Goal: Transaction & Acquisition: Purchase product/service

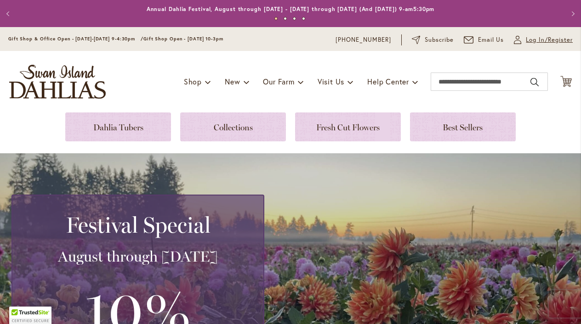
click at [530, 40] on span "Log In/Register" at bounding box center [549, 39] width 47 height 9
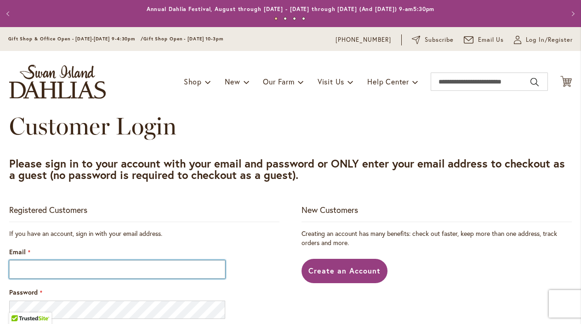
type input "**********"
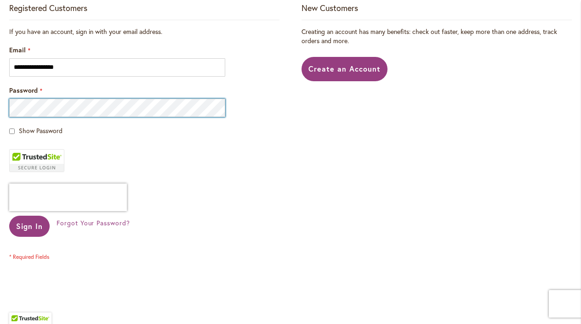
scroll to position [205, 0]
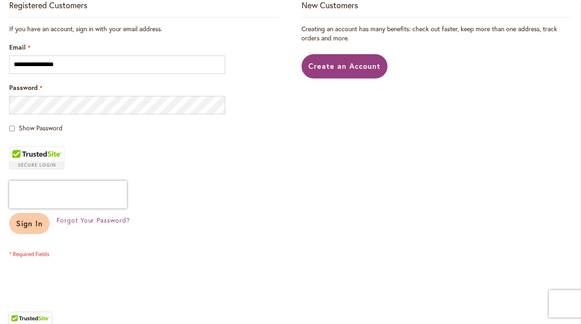
click at [28, 226] on span "Sign In" at bounding box center [29, 224] width 27 height 10
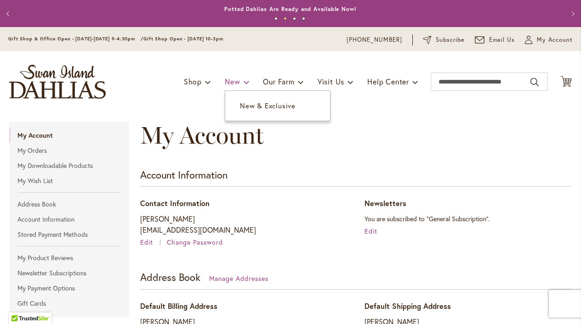
click at [239, 81] on link "New" at bounding box center [237, 81] width 24 height 17
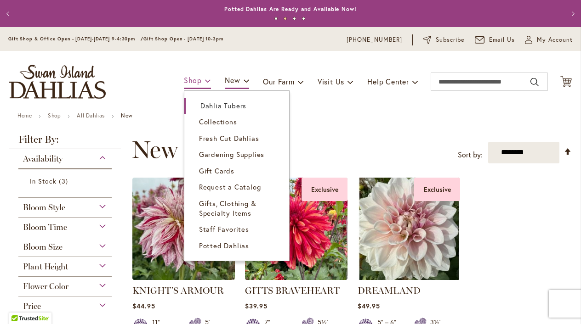
click at [194, 79] on span "Shop" at bounding box center [193, 80] width 18 height 10
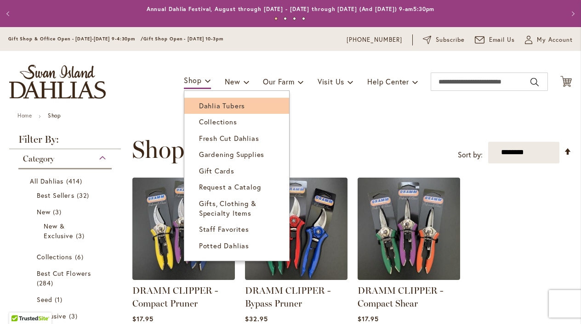
click at [206, 106] on span "Dahlia Tubers" at bounding box center [222, 105] width 46 height 9
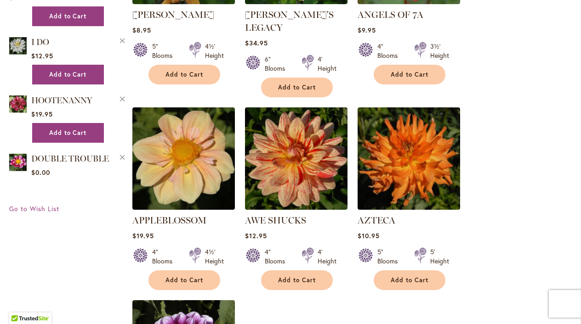
scroll to position [909, 0]
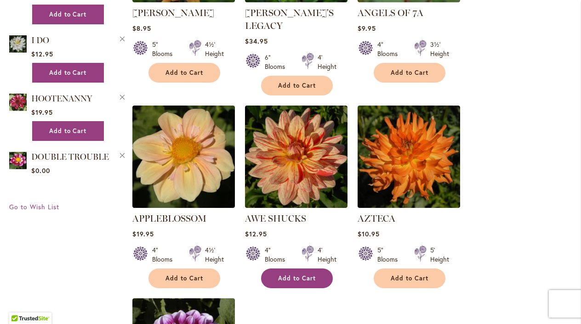
click at [290, 275] on span "Add to Cart" at bounding box center [297, 279] width 38 height 8
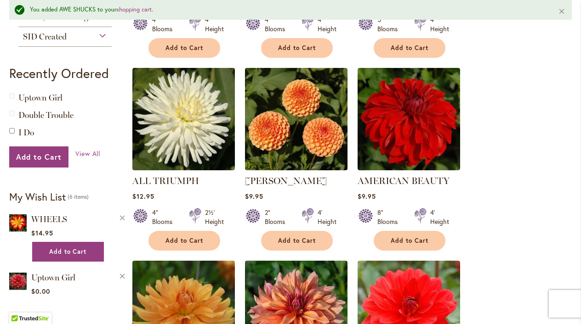
scroll to position [572, 0]
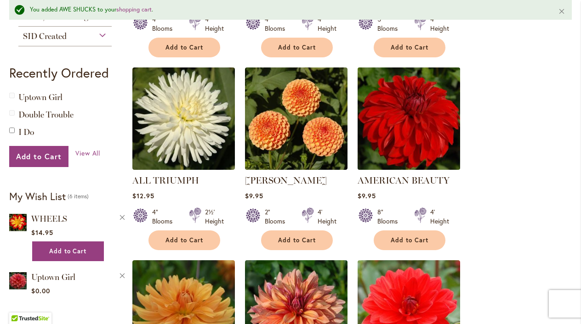
click at [450, 121] on img at bounding box center [409, 119] width 108 height 108
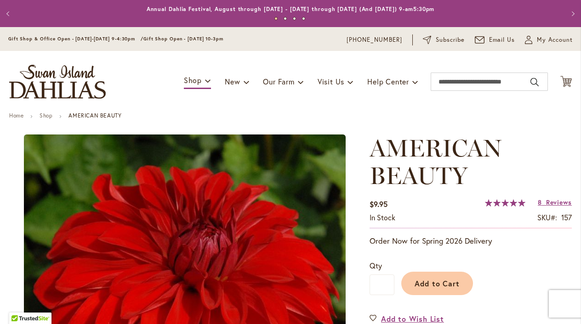
type input "********"
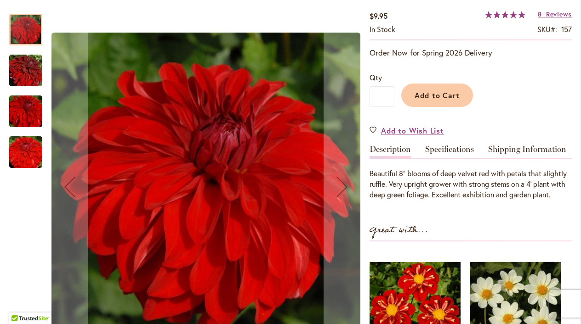
scroll to position [189, 0]
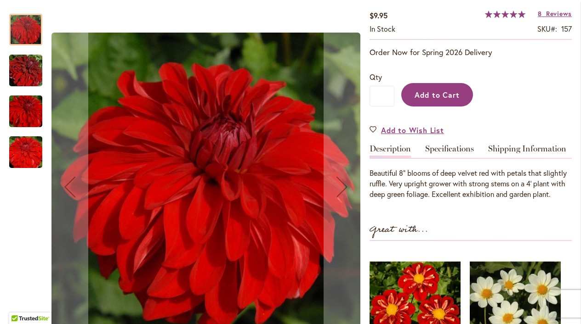
click at [442, 96] on span "Add to Cart" at bounding box center [438, 95] width 46 height 10
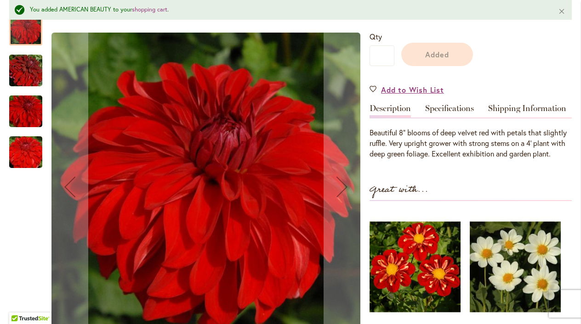
scroll to position [256, 0]
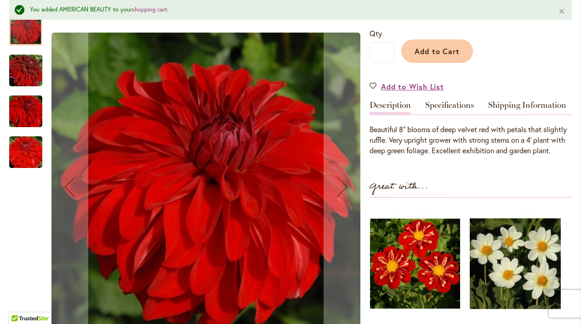
click at [427, 288] on img at bounding box center [415, 264] width 90 height 113
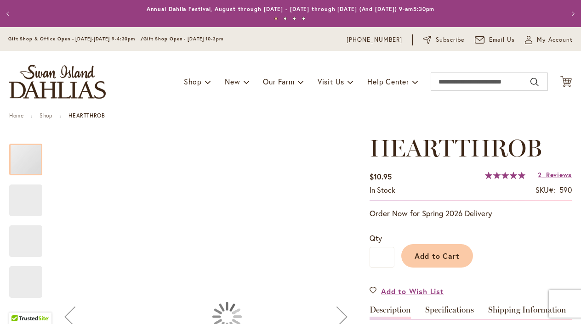
type input "********"
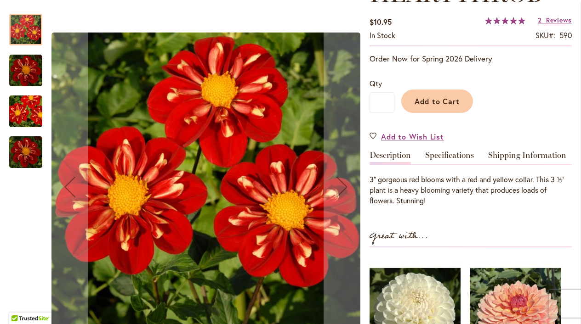
scroll to position [161, 0]
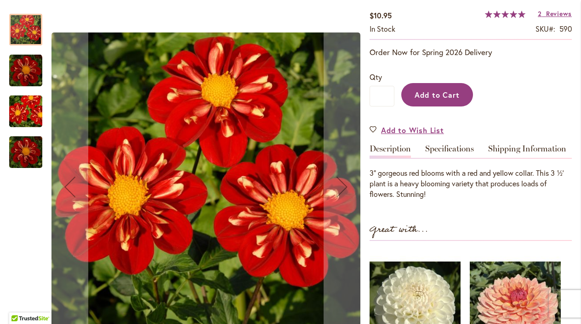
click at [448, 99] on button "Add to Cart" at bounding box center [437, 94] width 72 height 23
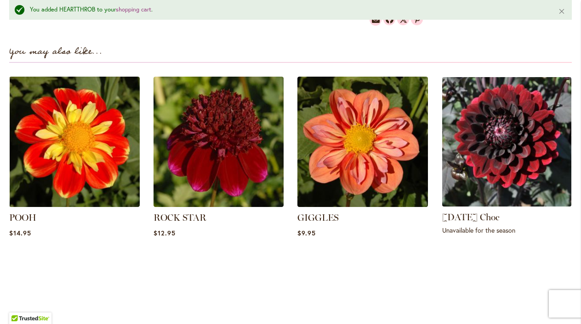
scroll to position [630, 0]
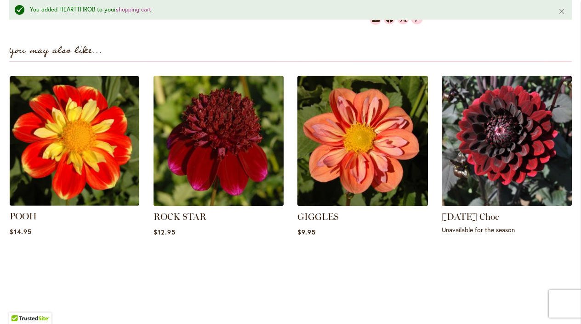
click at [94, 164] on img at bounding box center [74, 141] width 136 height 136
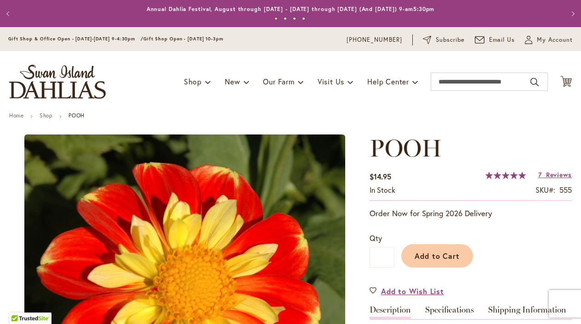
type input "********"
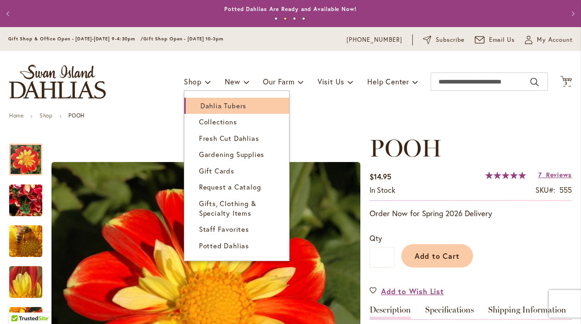
click at [208, 106] on span "Dahlia Tubers" at bounding box center [223, 105] width 46 height 9
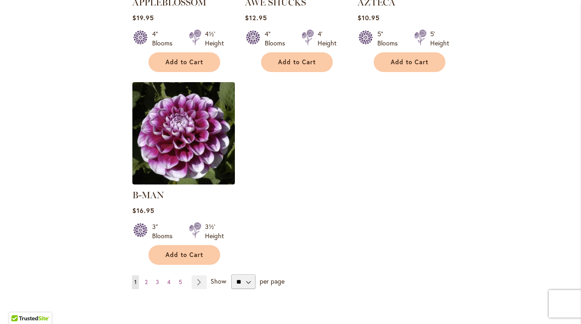
scroll to position [1126, 0]
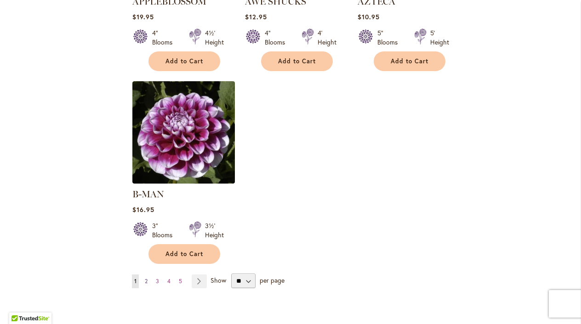
click at [146, 278] on span "2" at bounding box center [146, 281] width 3 height 7
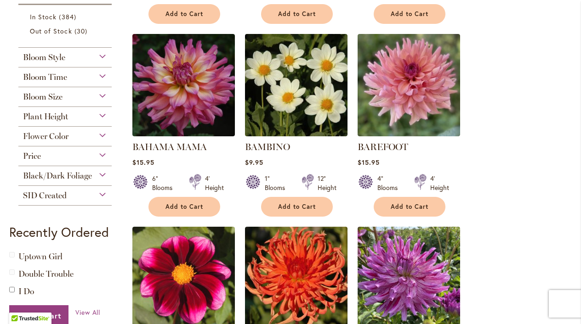
scroll to position [381, 0]
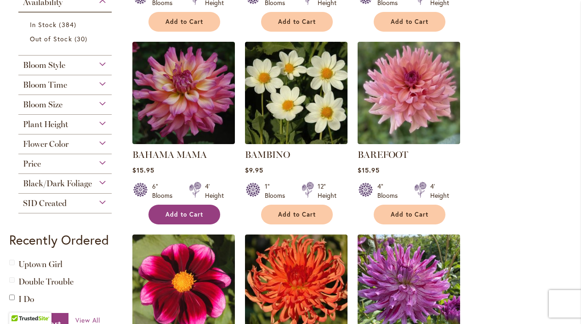
click at [187, 213] on span "Add to Cart" at bounding box center [184, 215] width 38 height 8
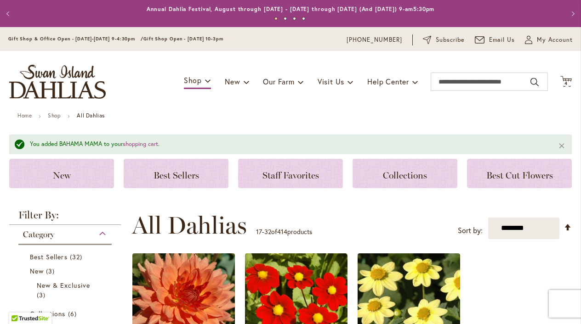
scroll to position [0, 0]
click at [568, 81] on span "4 4 items" at bounding box center [566, 83] width 9 height 5
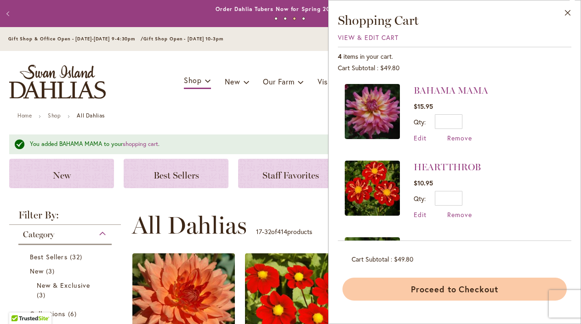
click at [457, 289] on button "Proceed to Checkout" at bounding box center [454, 289] width 224 height 23
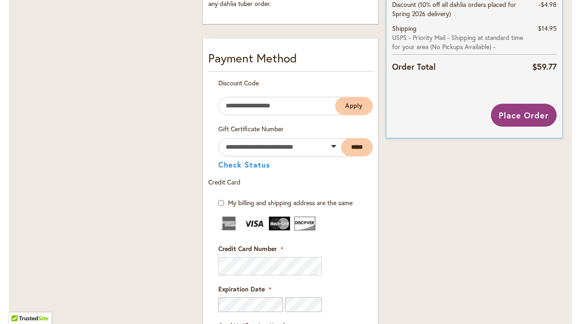
scroll to position [478, 0]
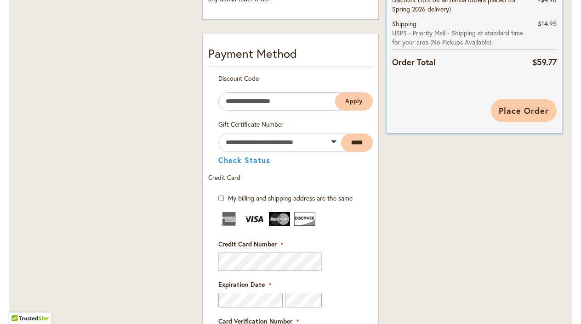
click at [520, 109] on span "Place Order" at bounding box center [524, 110] width 50 height 11
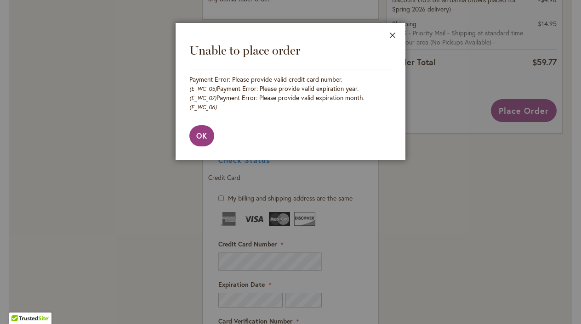
click at [393, 35] on button "Close" at bounding box center [392, 37] width 25 height 29
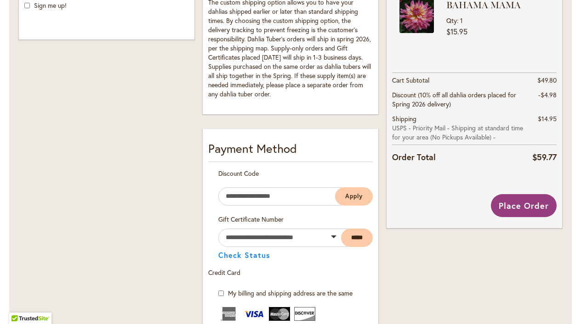
scroll to position [381, 0]
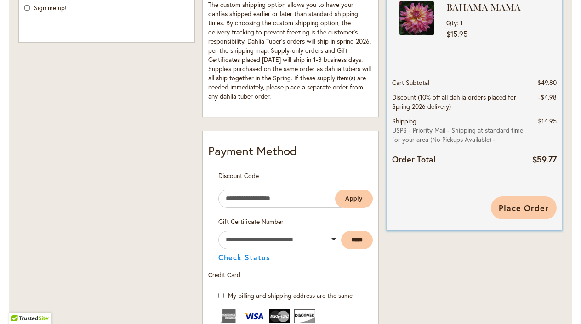
click at [519, 208] on span "Place Order" at bounding box center [524, 208] width 50 height 11
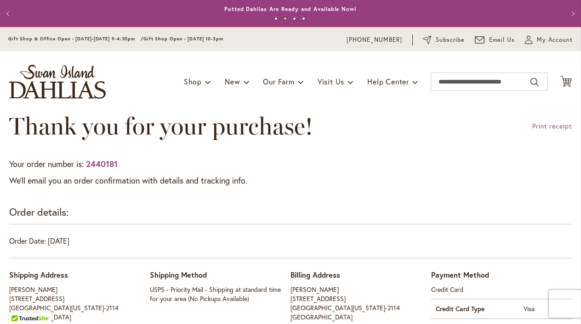
drag, startPoint x: 10, startPoint y: 164, endPoint x: 228, endPoint y: 237, distance: 230.5
copy div "Your order number is: 2440181 We'll email you an order confirmation with detail…"
click at [361, 228] on div "Order details: Order Date: [DATE]" at bounding box center [290, 231] width 563 height 53
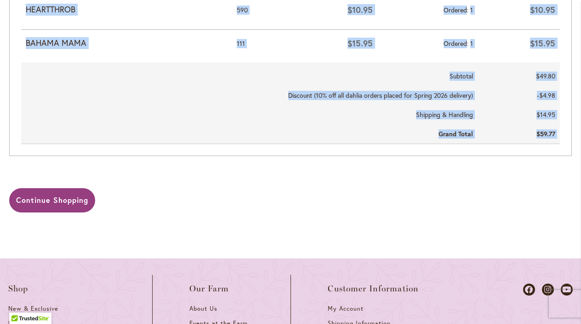
scroll to position [575, 0]
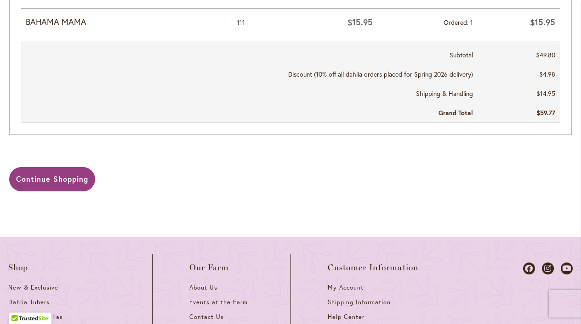
drag, startPoint x: 9, startPoint y: 66, endPoint x: 308, endPoint y: 125, distance: 304.6
copy div "Additional Info If my item(s) are not available - I would prefer a: Refund Subs…"
click at [183, 171] on div "Continue Shopping" at bounding box center [290, 179] width 563 height 24
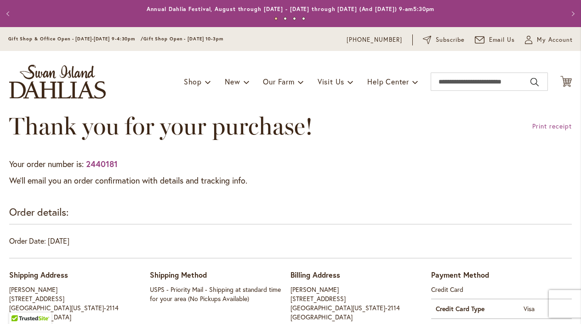
scroll to position [0, 0]
click at [544, 40] on span "My Account" at bounding box center [555, 39] width 36 height 9
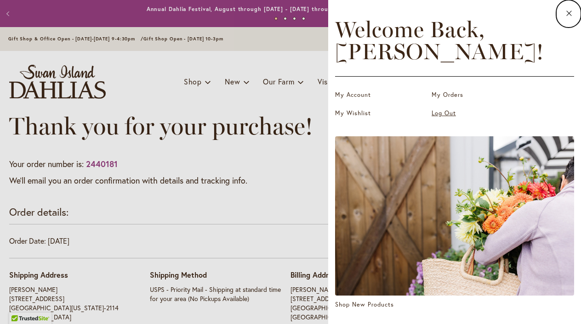
click at [440, 114] on link "Log Out" at bounding box center [478, 113] width 92 height 9
